Goal: Information Seeking & Learning: Learn about a topic

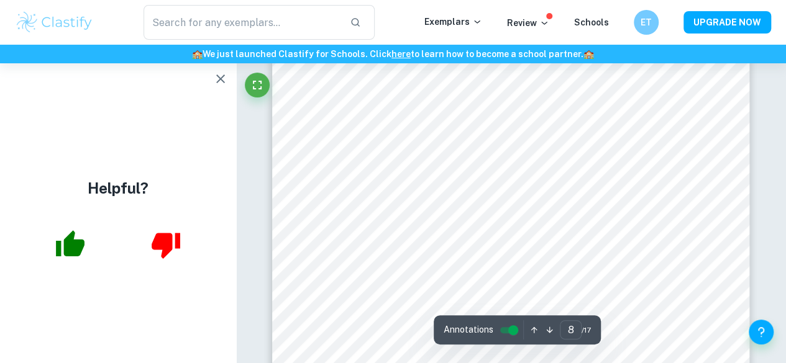
scroll to position [4846, 0]
drag, startPoint x: 552, startPoint y: 354, endPoint x: 550, endPoint y: 376, distance: 22.4
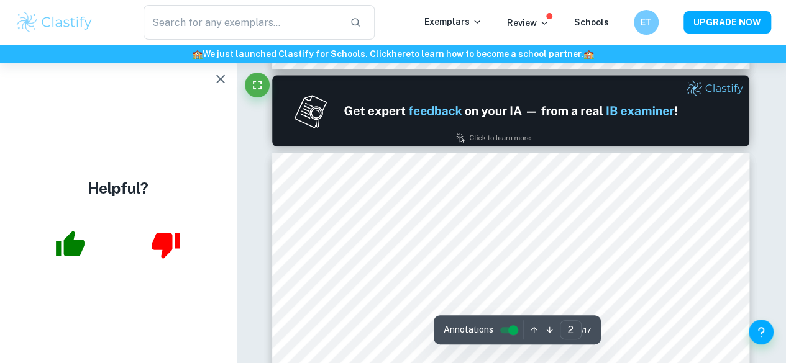
type input "1"
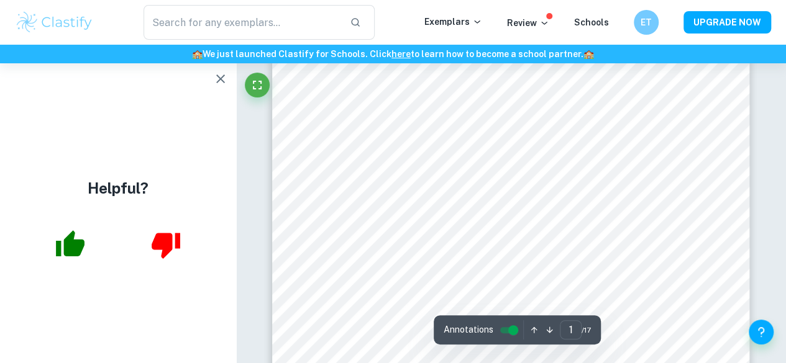
scroll to position [102, 0]
click at [253, 88] on icon "Fullscreen" at bounding box center [257, 85] width 9 height 9
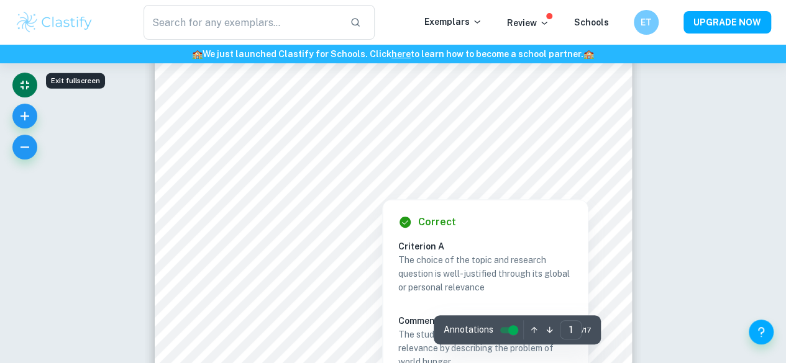
scroll to position [93, 0]
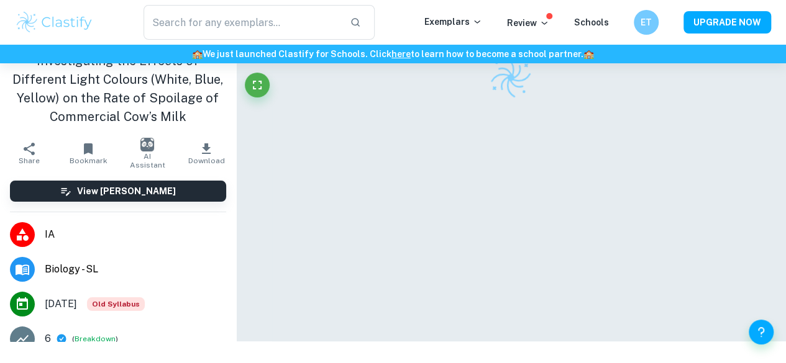
scroll to position [63, 0]
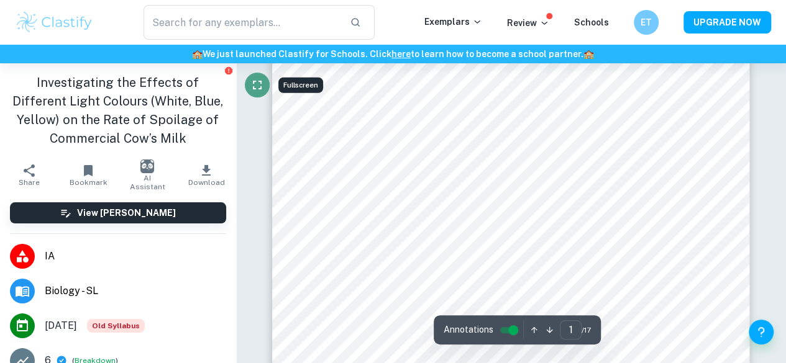
click at [258, 83] on icon "Fullscreen" at bounding box center [257, 85] width 15 height 15
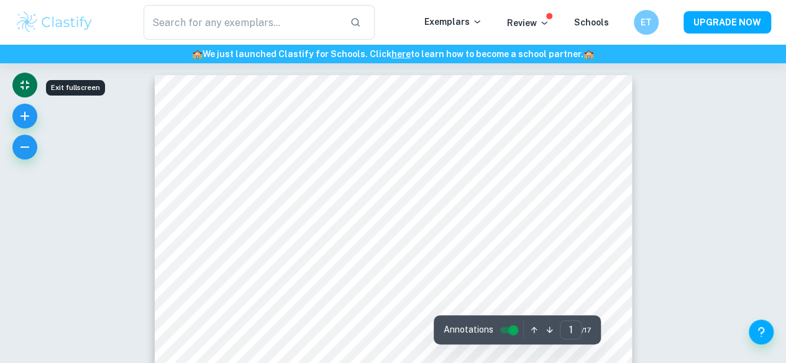
scroll to position [0, 0]
